Goal: Find specific page/section: Find specific page/section

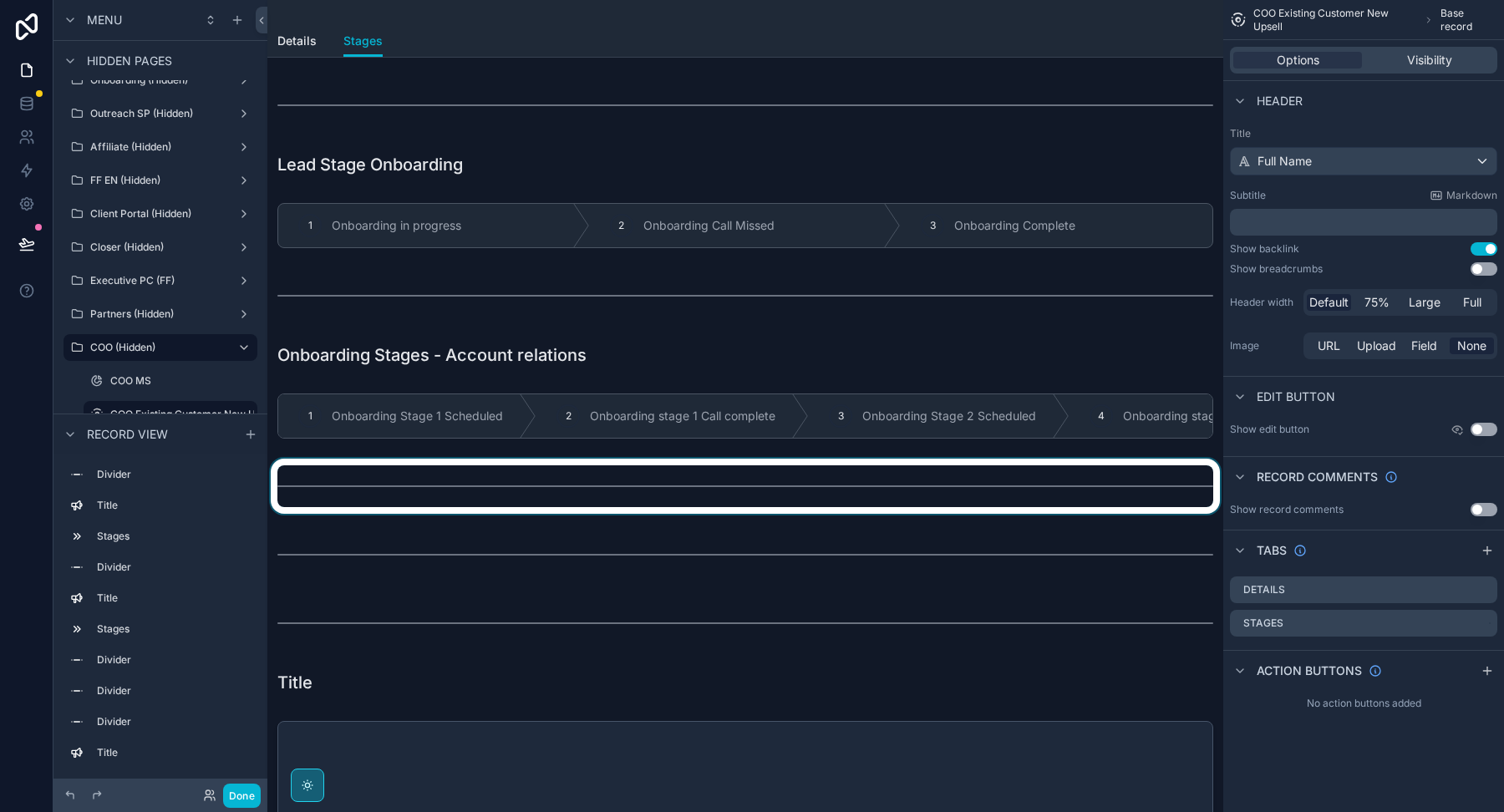
click at [783, 488] on div at bounding box center [745, 485] width 956 height 55
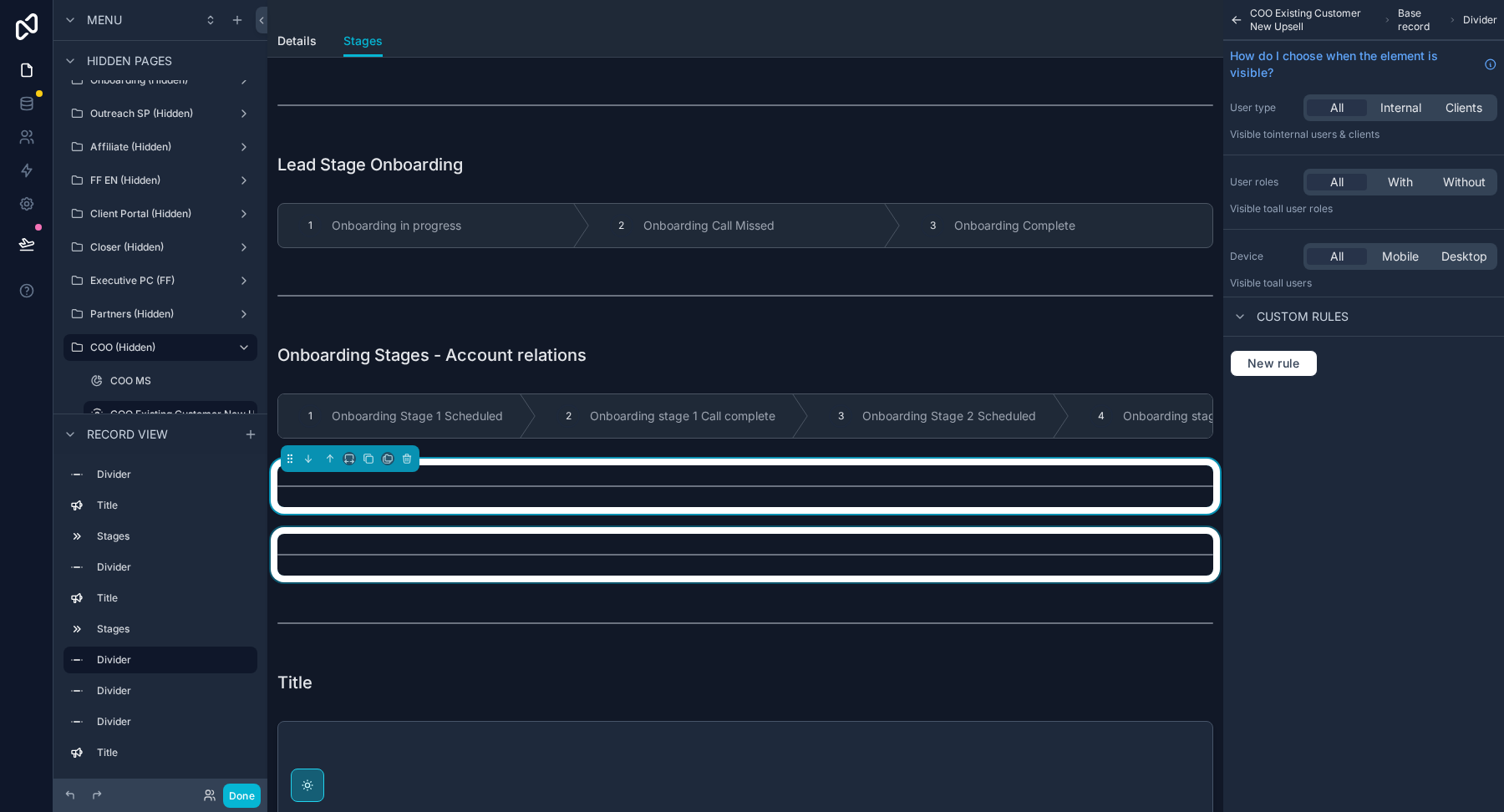
click at [771, 559] on div at bounding box center [745, 554] width 956 height 55
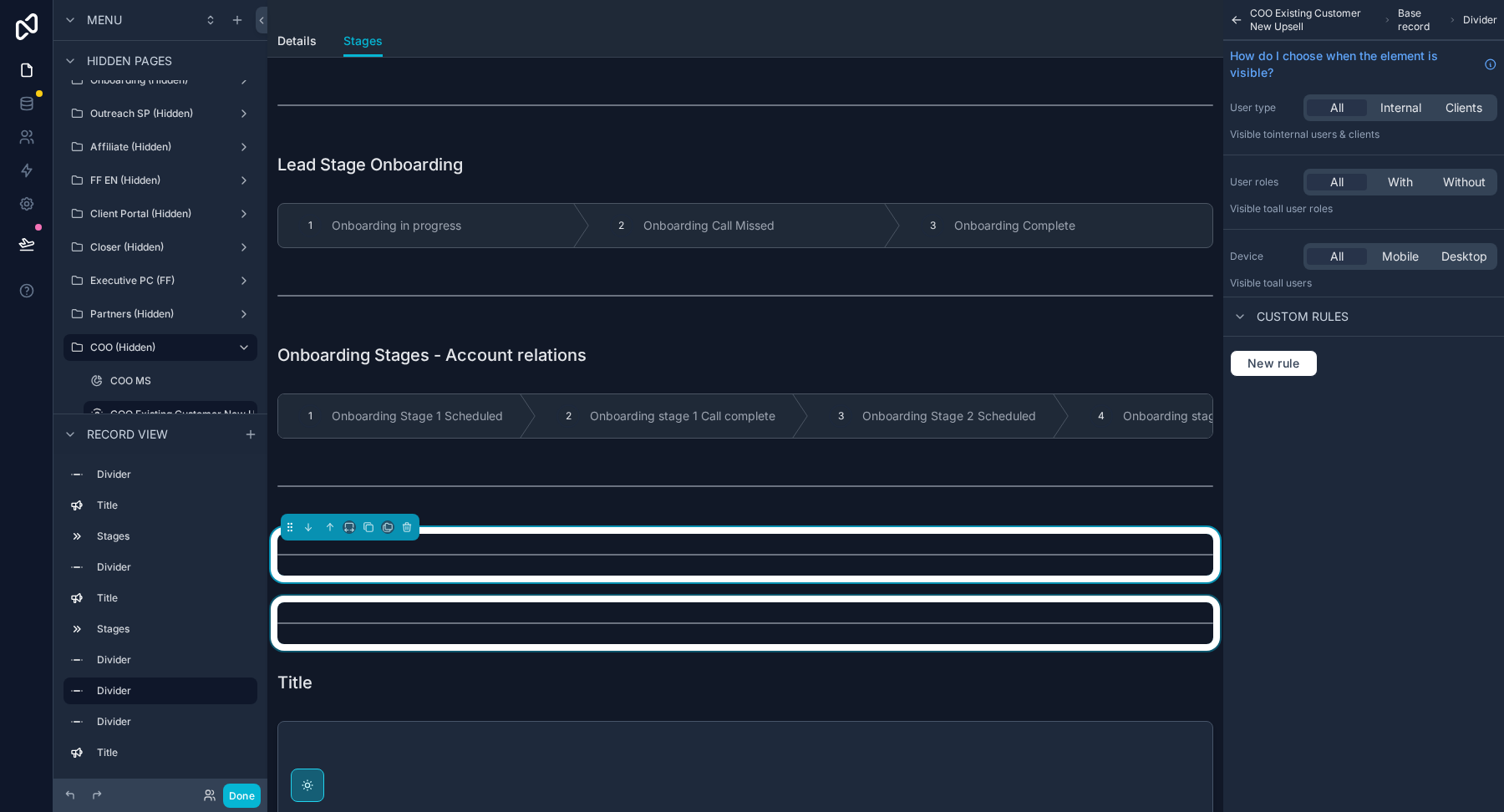
click at [757, 621] on div at bounding box center [745, 623] width 956 height 55
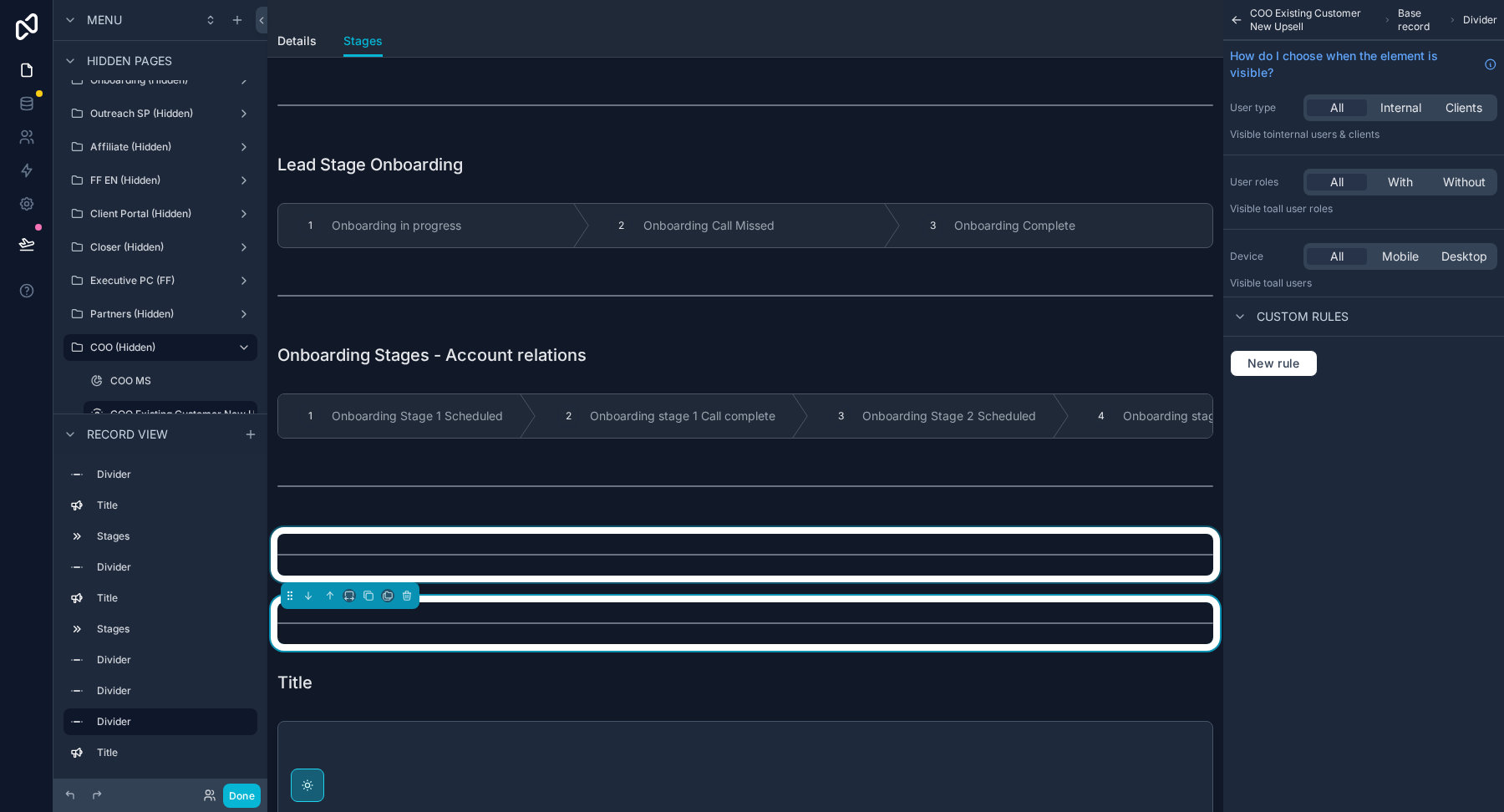
click at [762, 549] on div at bounding box center [745, 554] width 956 height 55
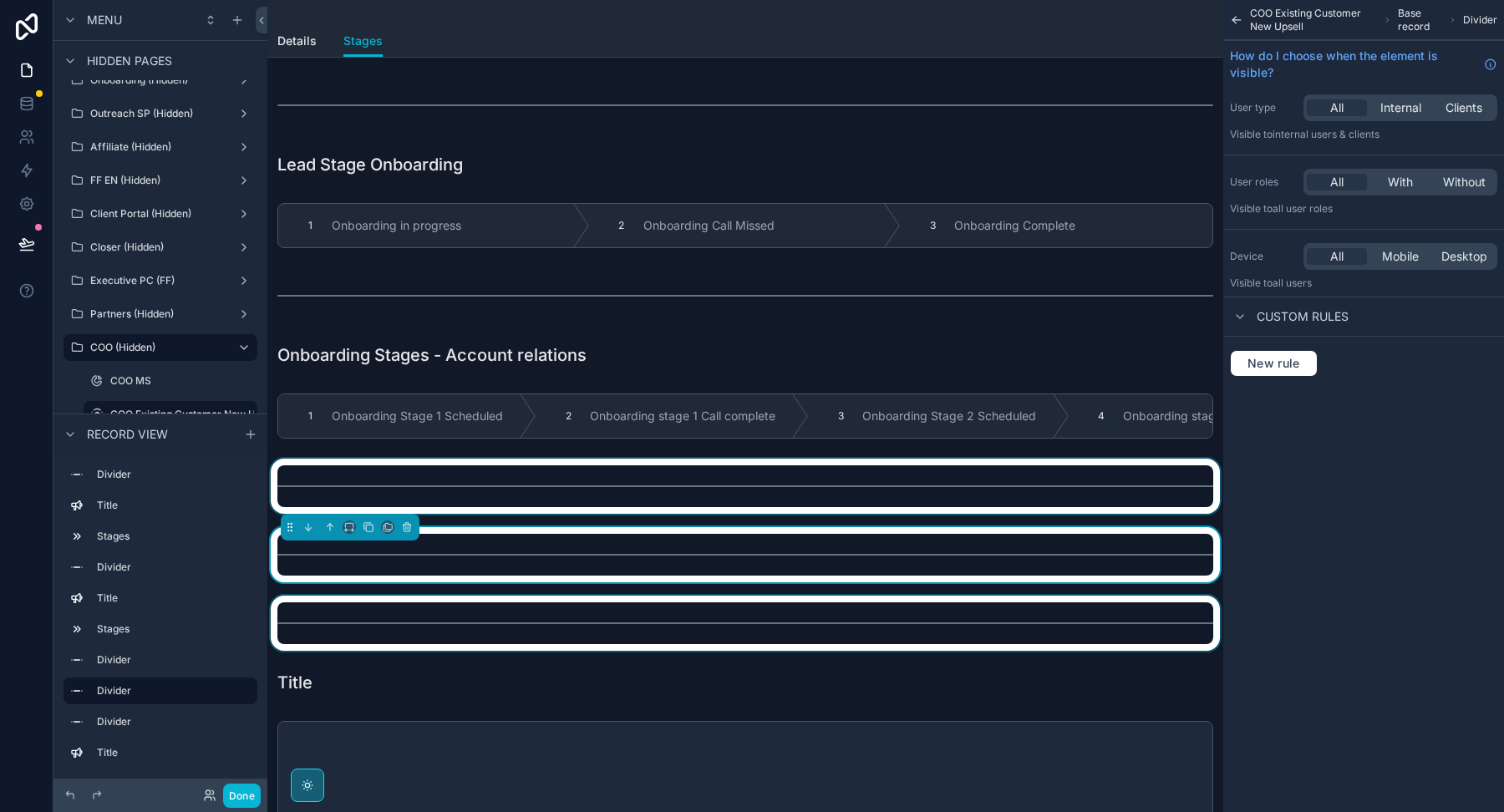
click at [763, 477] on div at bounding box center [745, 485] width 956 height 55
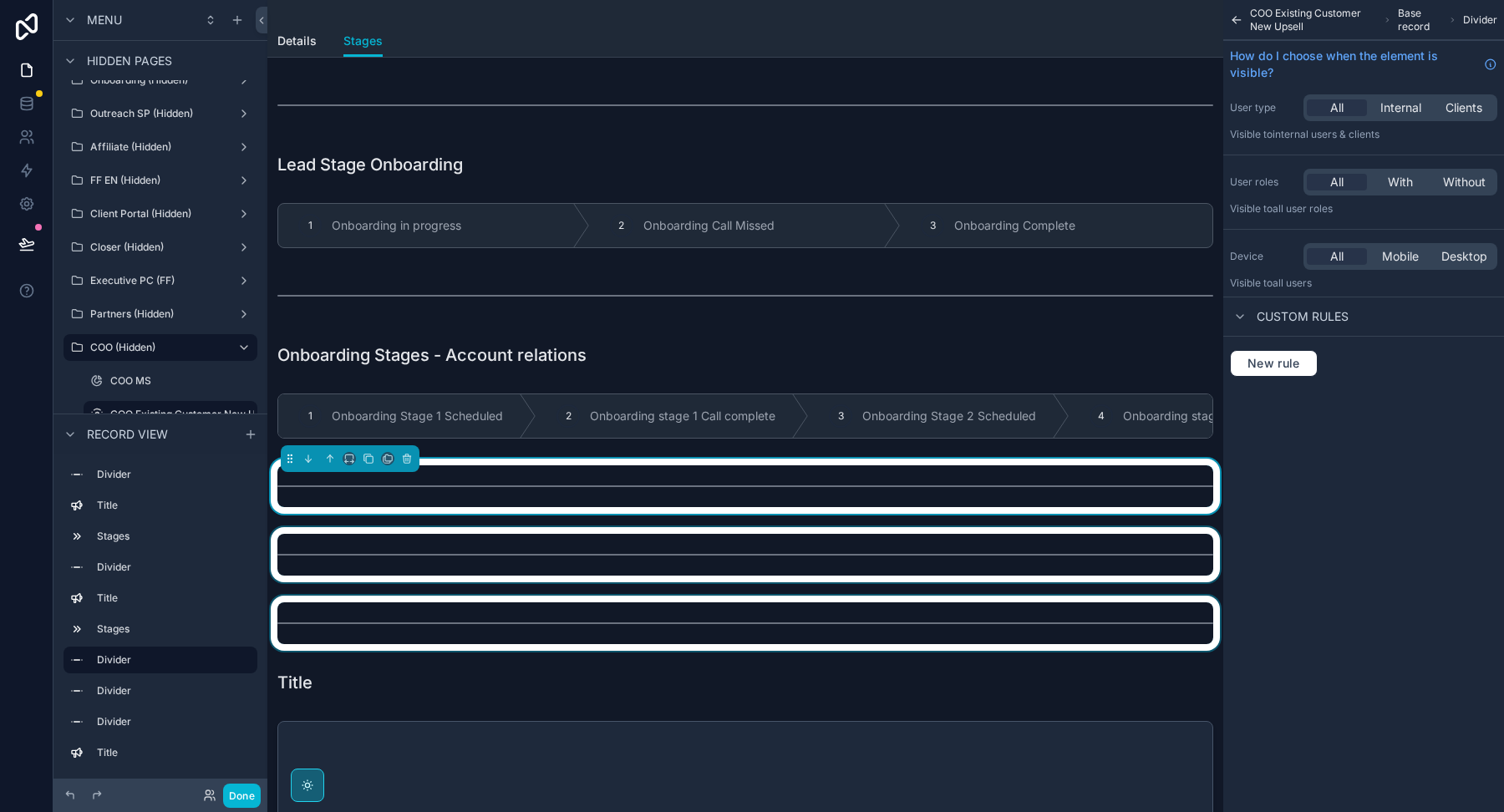
click at [752, 599] on div at bounding box center [745, 623] width 956 height 55
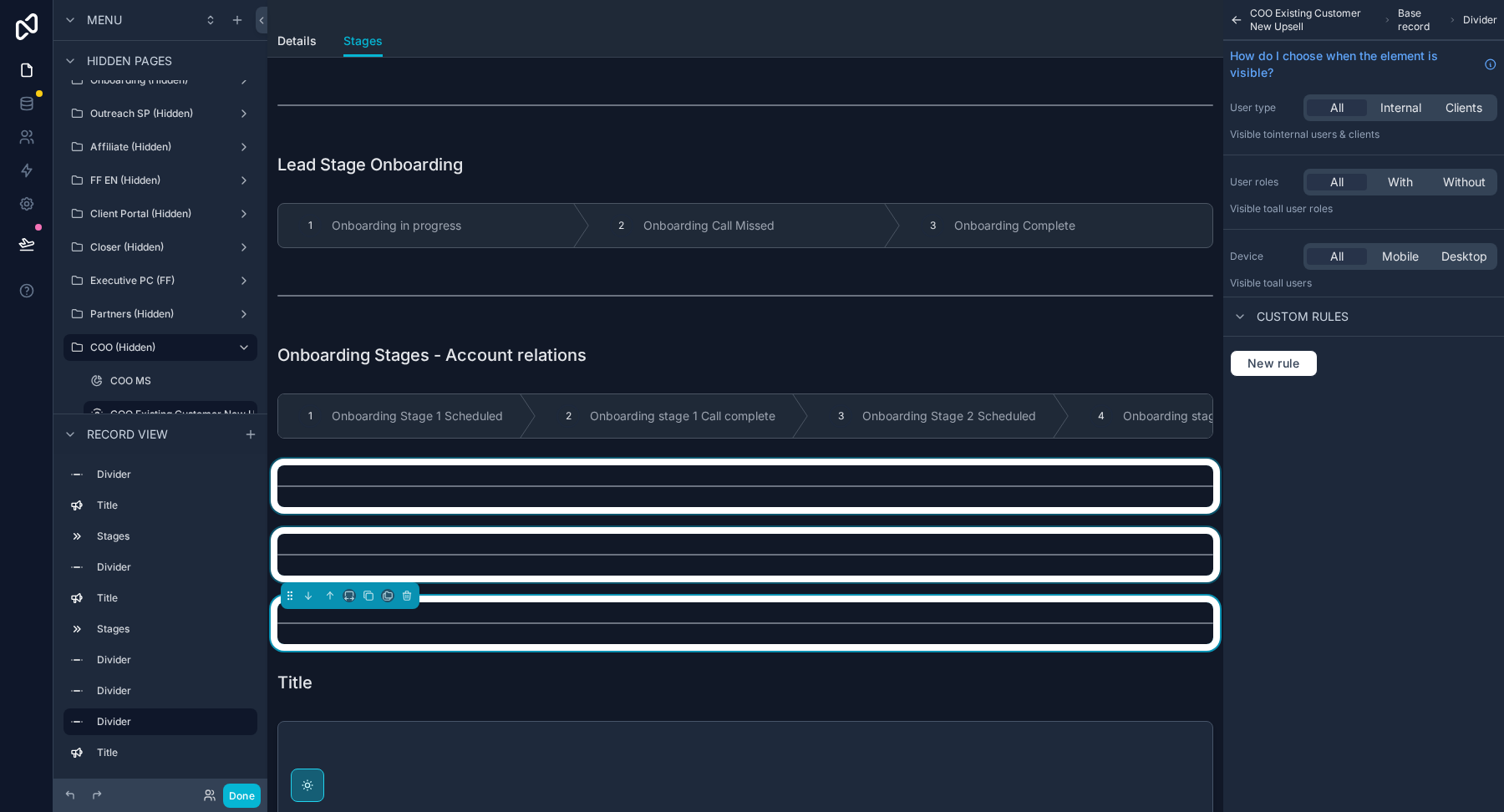
click at [761, 502] on div at bounding box center [745, 485] width 956 height 55
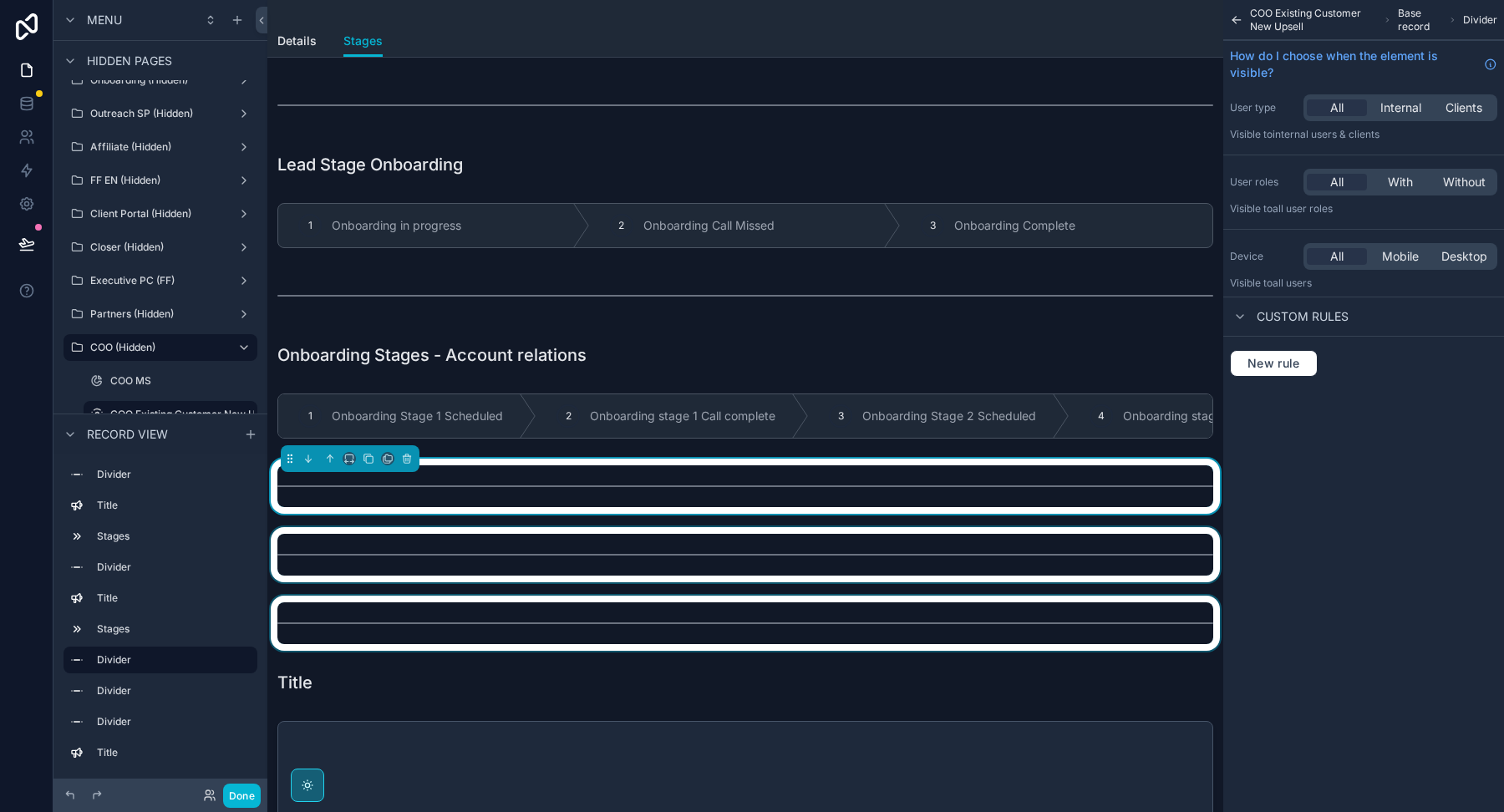
click at [761, 546] on div at bounding box center [745, 554] width 956 height 55
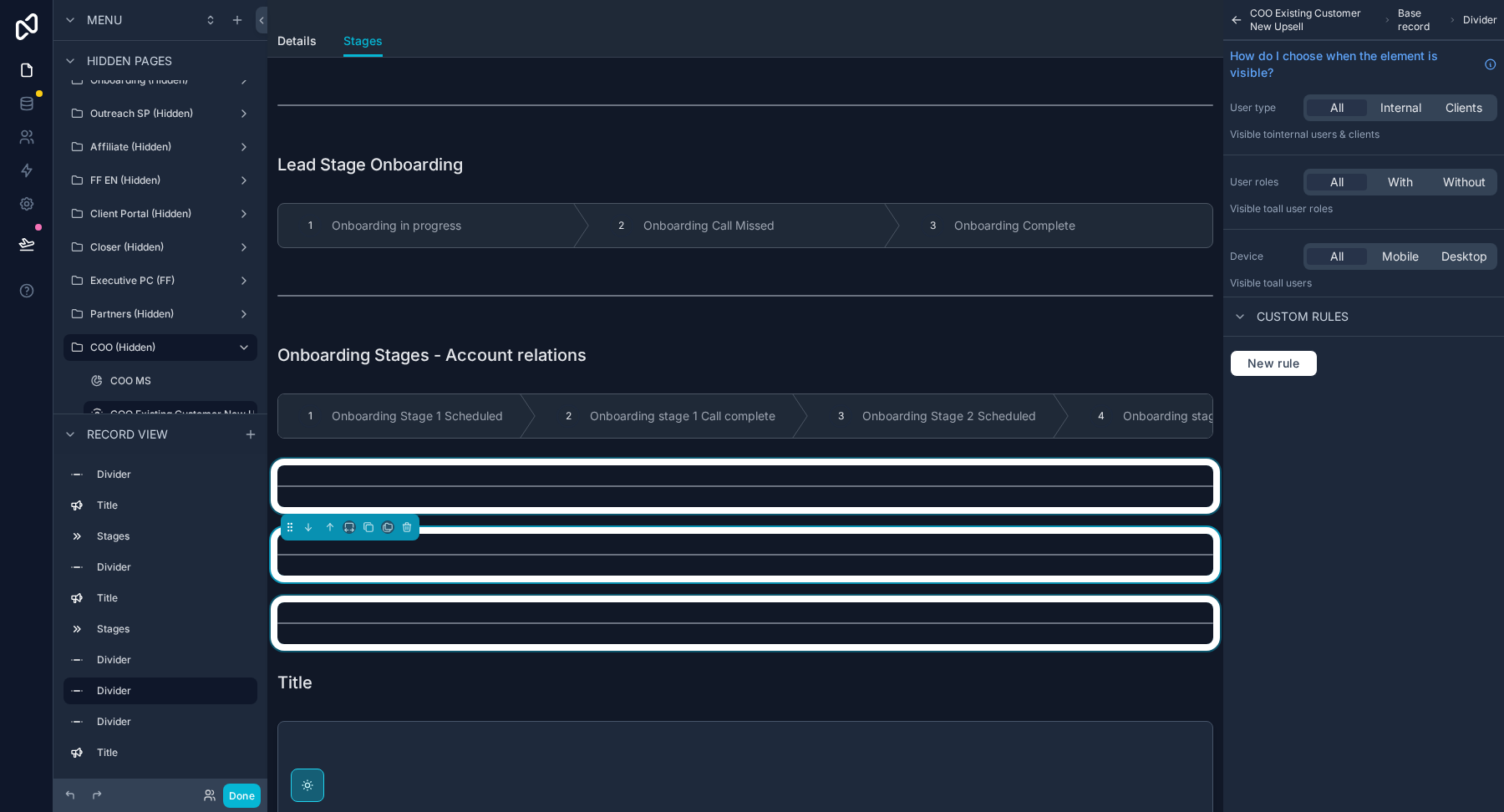
click at [761, 610] on div at bounding box center [745, 623] width 956 height 55
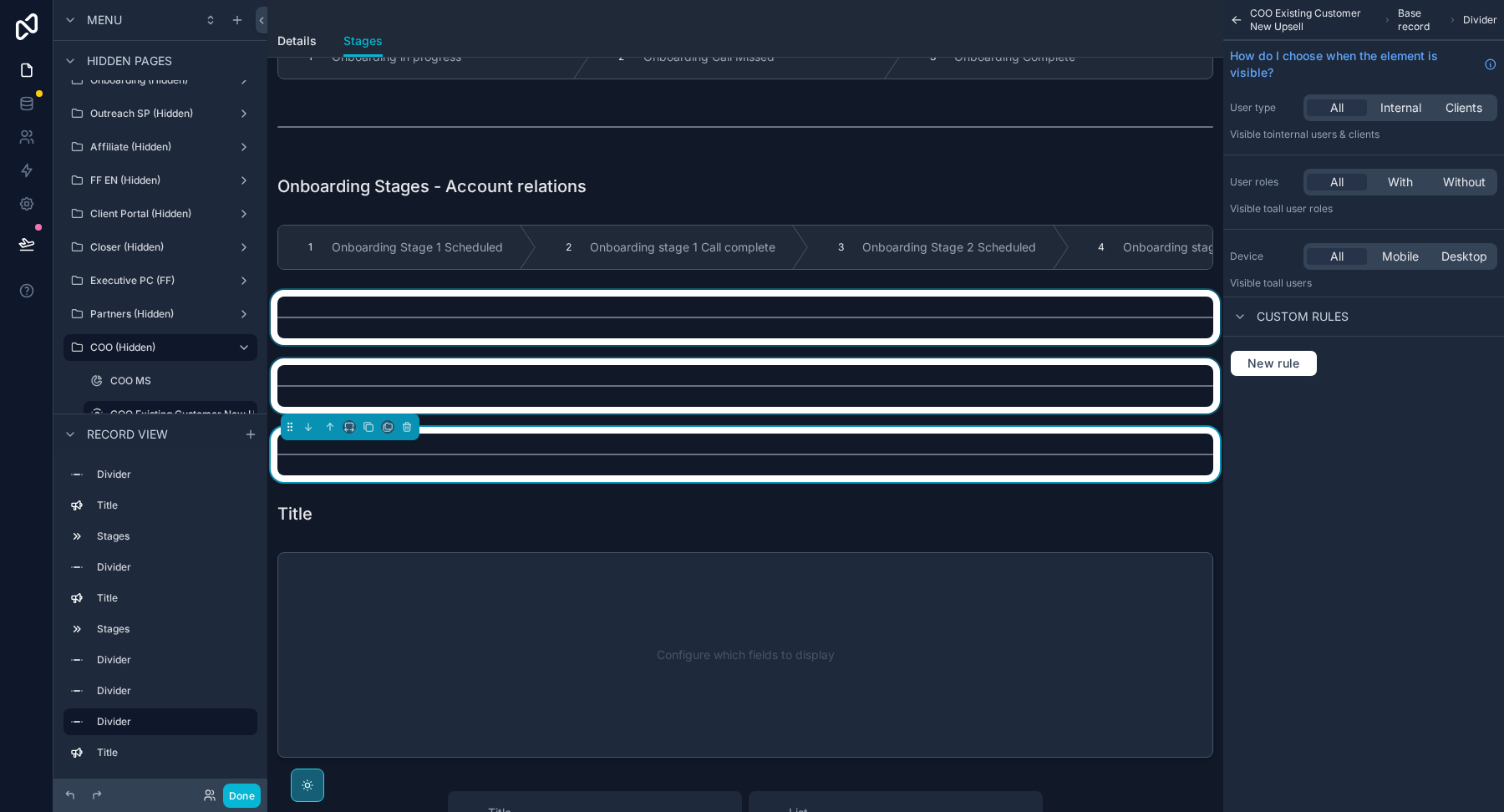
scroll to position [184, 0]
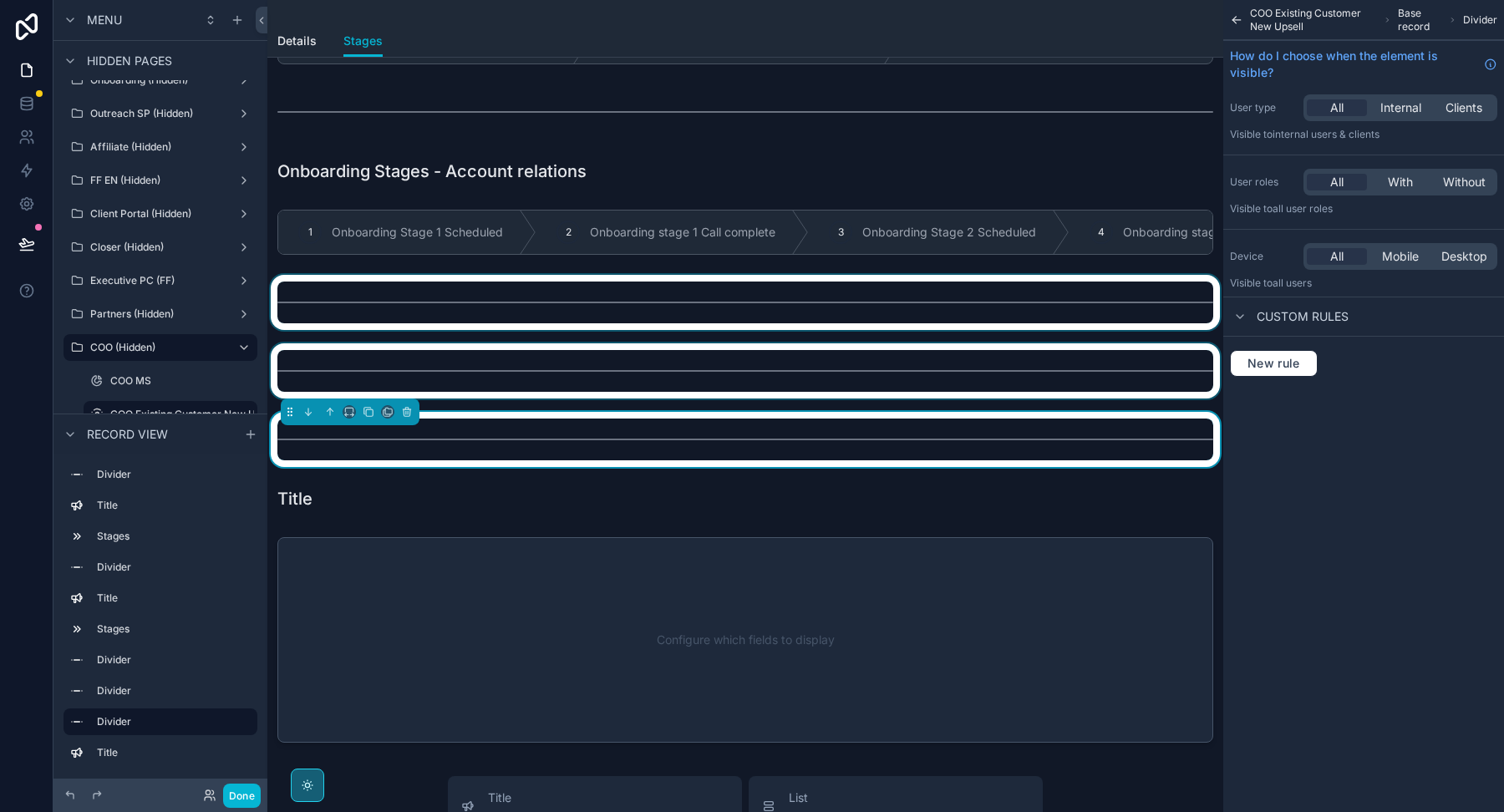
click at [761, 600] on div at bounding box center [745, 640] width 956 height 219
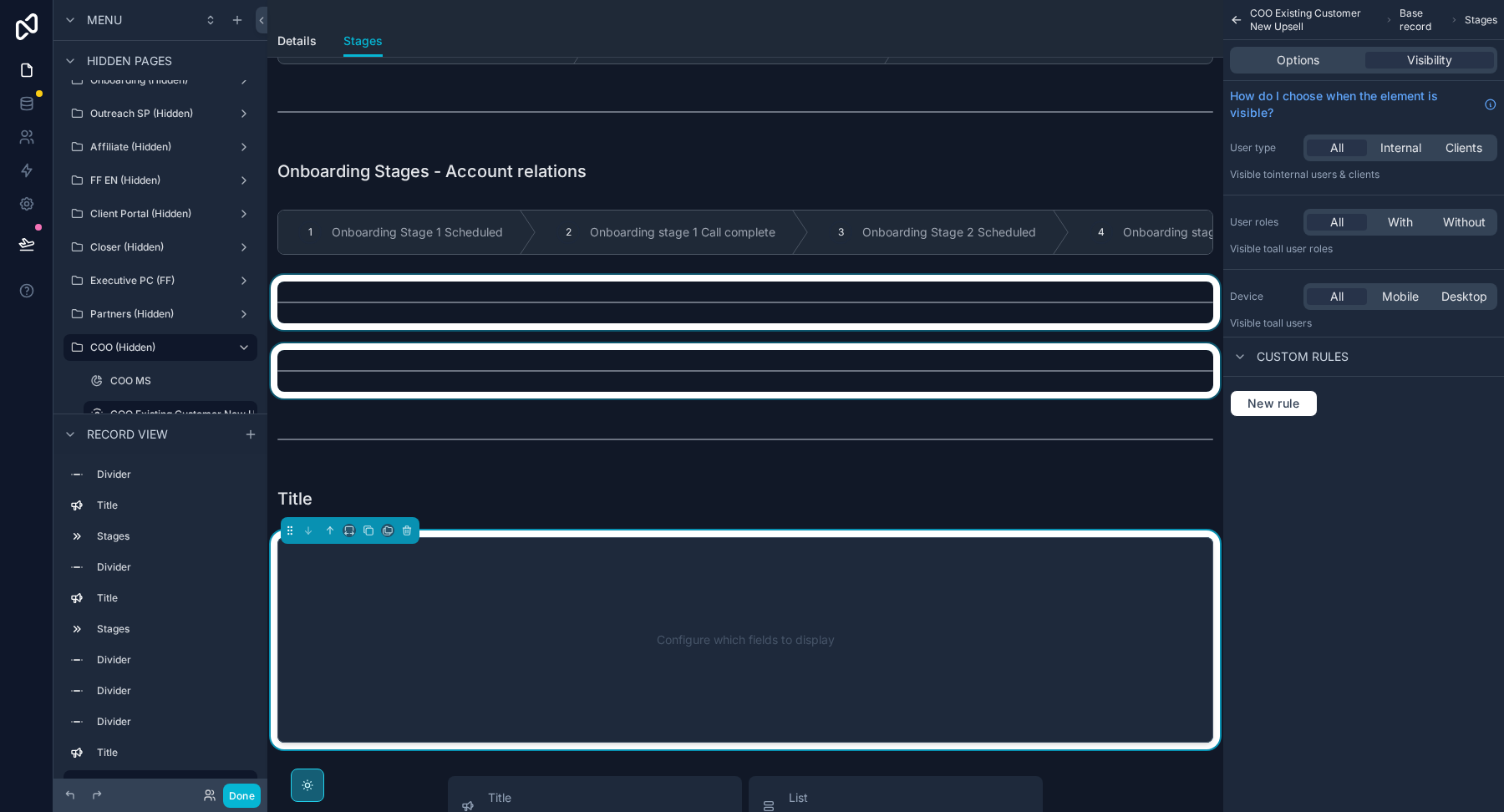
scroll to position [0, 0]
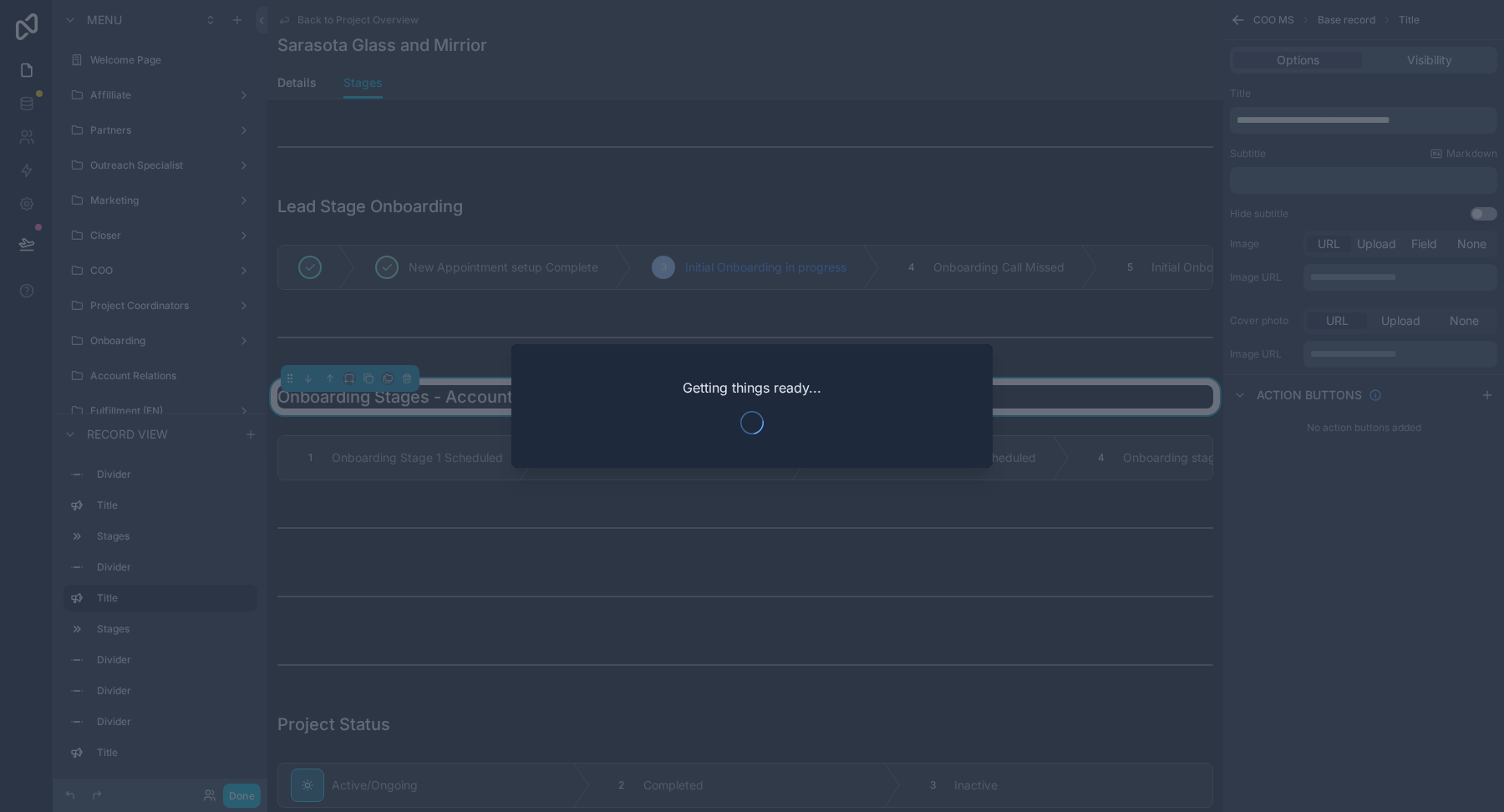
scroll to position [331, 0]
